Goal: Information Seeking & Learning: Learn about a topic

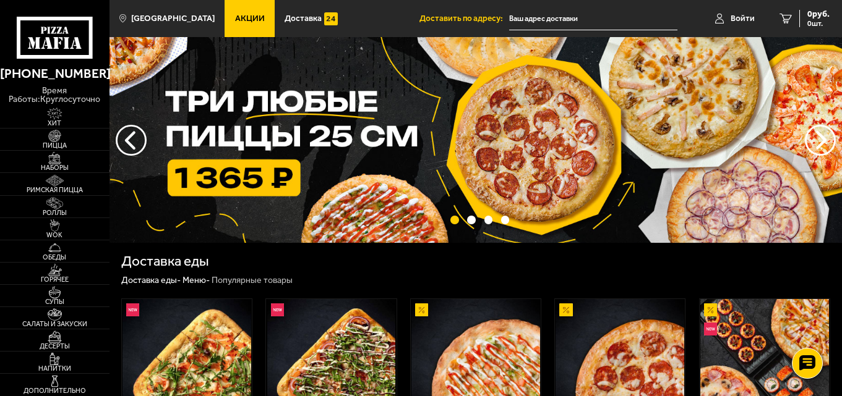
click at [236, 20] on span "Акции" at bounding box center [250, 18] width 30 height 9
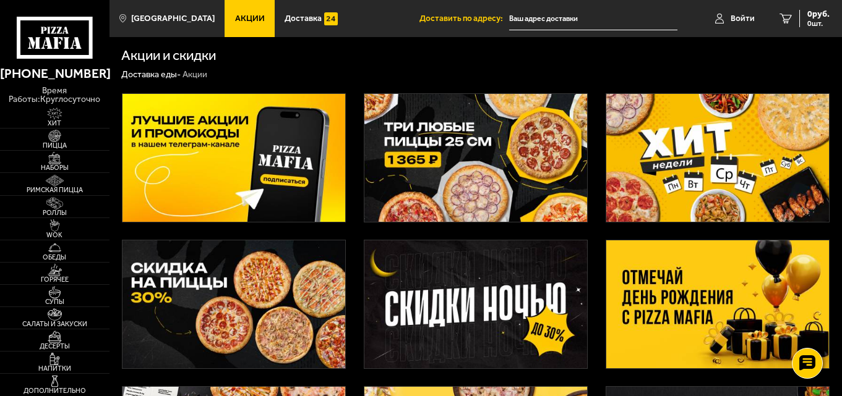
click at [657, 292] on img at bounding box center [717, 305] width 223 height 128
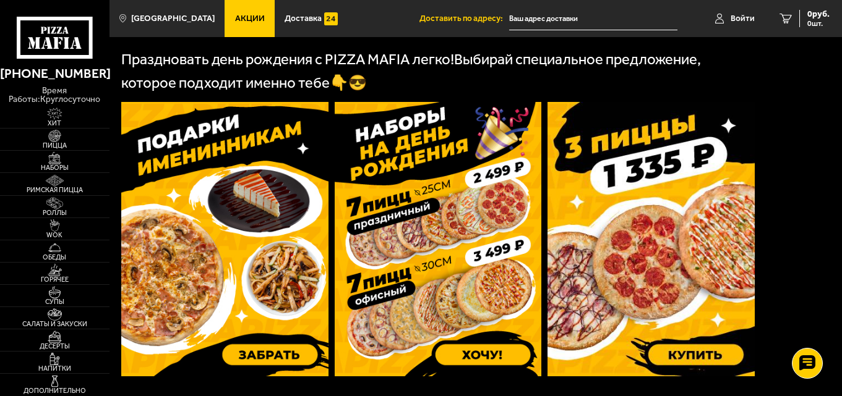
scroll to position [309, 0]
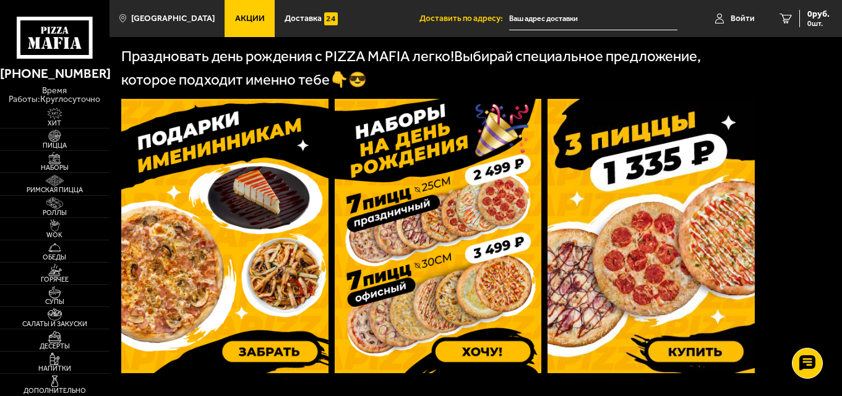
click at [615, 284] on img at bounding box center [650, 236] width 207 height 275
click at [67, 164] on span "Наборы" at bounding box center [54, 167] width 109 height 7
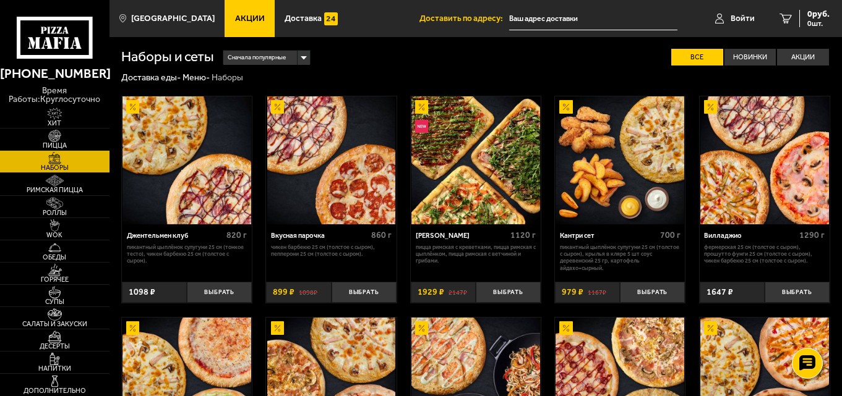
click at [238, 23] on link "Акции" at bounding box center [249, 18] width 50 height 37
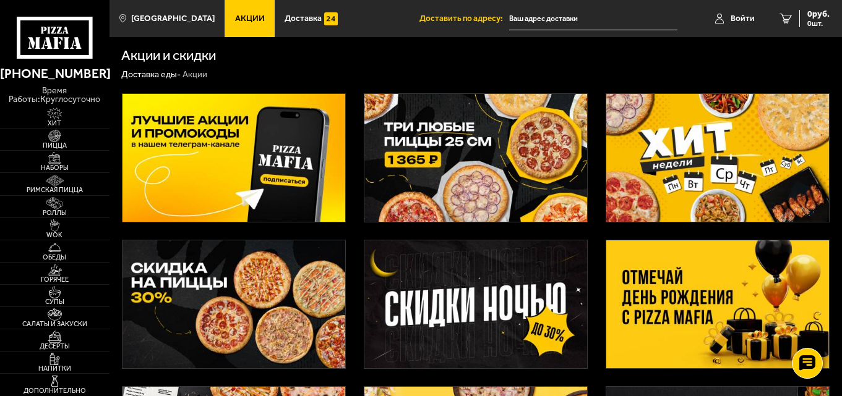
click at [652, 289] on img at bounding box center [717, 305] width 223 height 128
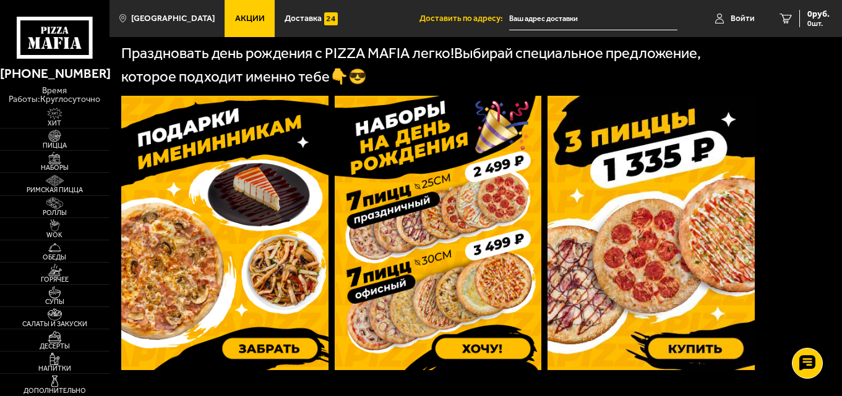
scroll to position [309, 0]
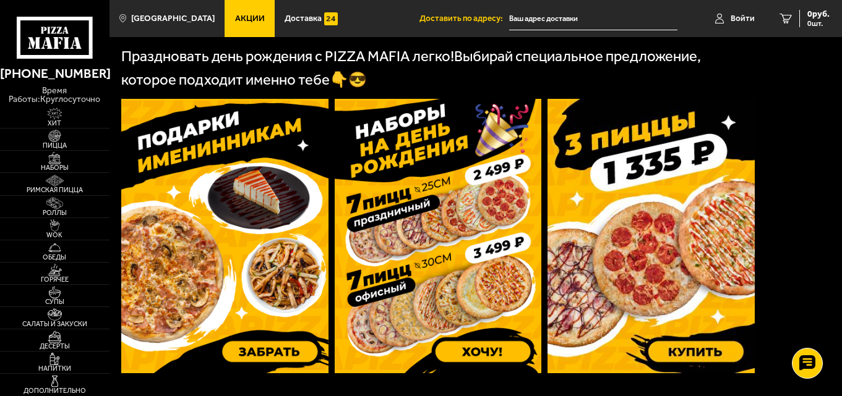
click at [185, 230] on img at bounding box center [224, 236] width 207 height 275
click at [675, 220] on img at bounding box center [650, 236] width 207 height 275
click at [235, 20] on span "Акции" at bounding box center [250, 18] width 30 height 9
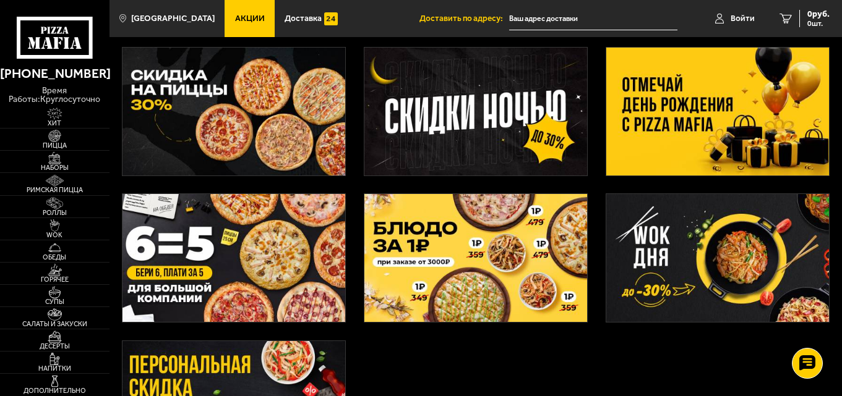
scroll to position [247, 0]
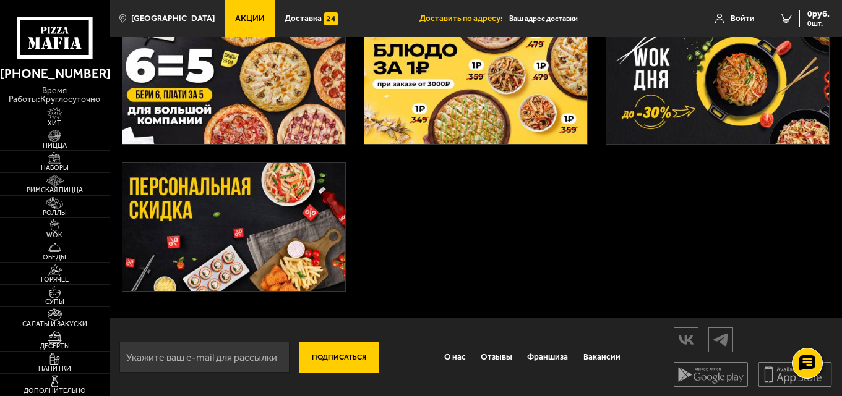
click at [219, 279] on img at bounding box center [233, 227] width 223 height 128
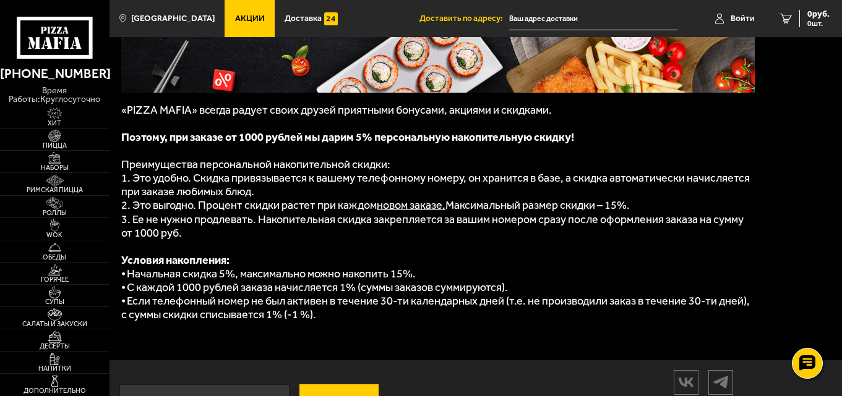
scroll to position [185, 0]
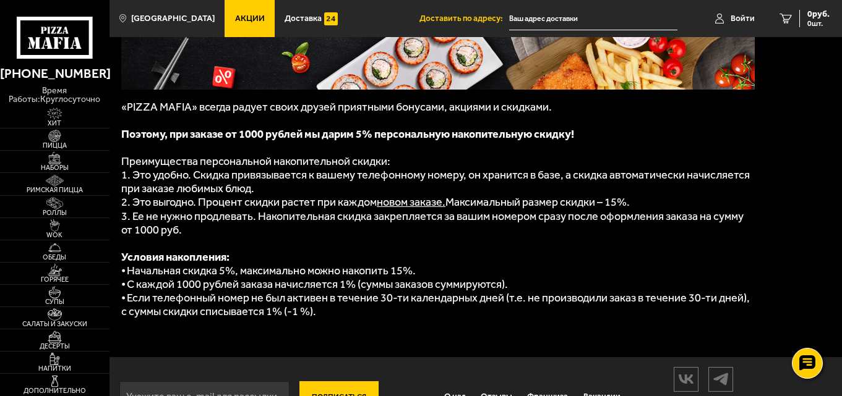
click at [237, 17] on span "Акции" at bounding box center [250, 18] width 30 height 9
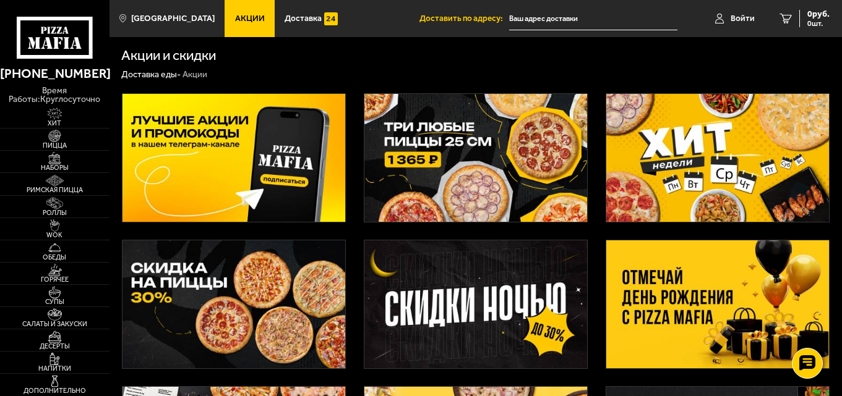
click at [461, 187] on img at bounding box center [475, 158] width 223 height 128
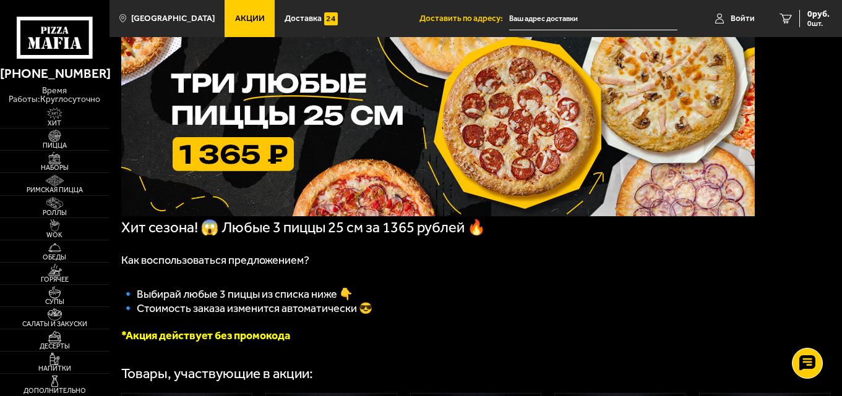
scroll to position [62, 0]
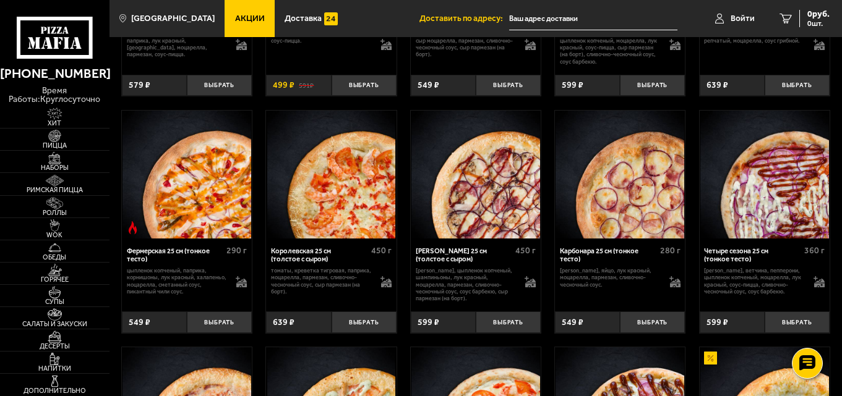
scroll to position [1793, 0]
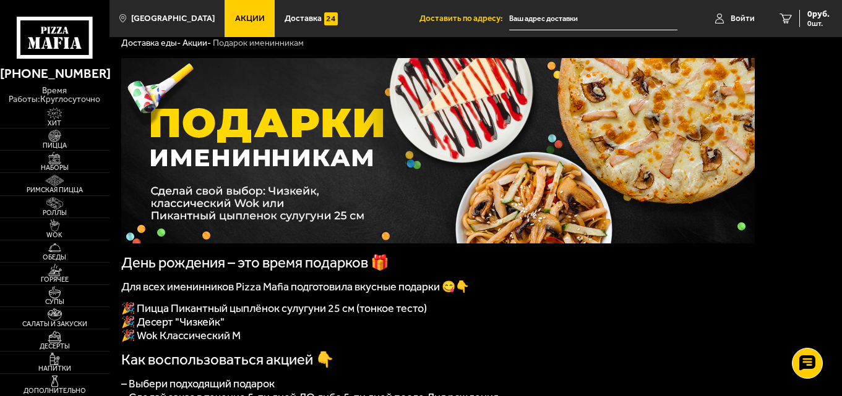
scroll to position [185, 0]
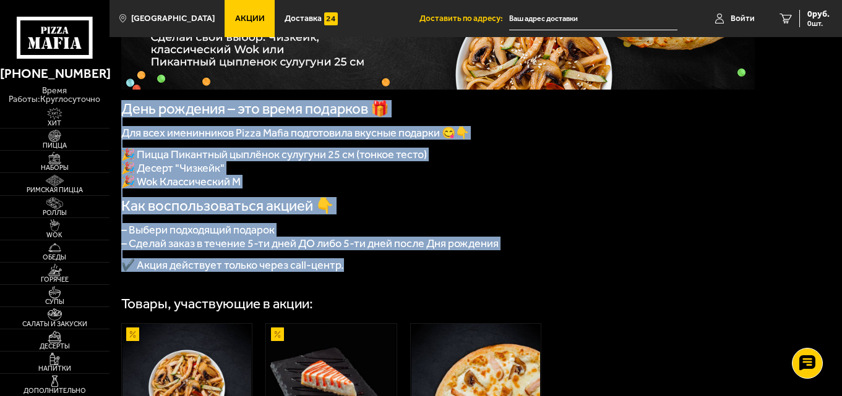
drag, startPoint x: 121, startPoint y: 106, endPoint x: 383, endPoint y: 278, distance: 313.5
click at [383, 272] on div "День рождения – это время подарков 🎁 Для всех именинников Pizza Mafia подготови…" at bounding box center [437, 88] width 633 height 368
copy div "День рождения – это время подарков 🎁 Для всех именинников Pizza Mafia подготови…"
